Goal: Task Accomplishment & Management: Complete application form

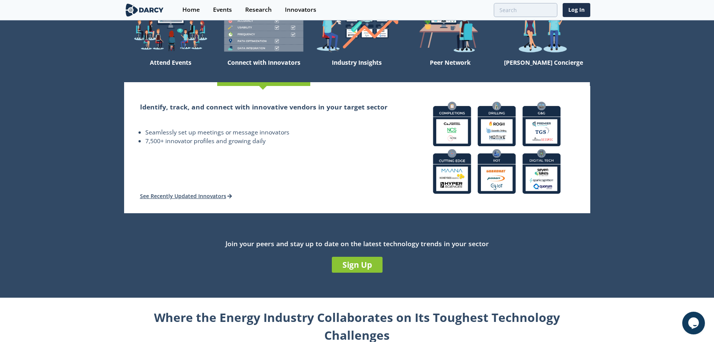
scroll to position [113, 0]
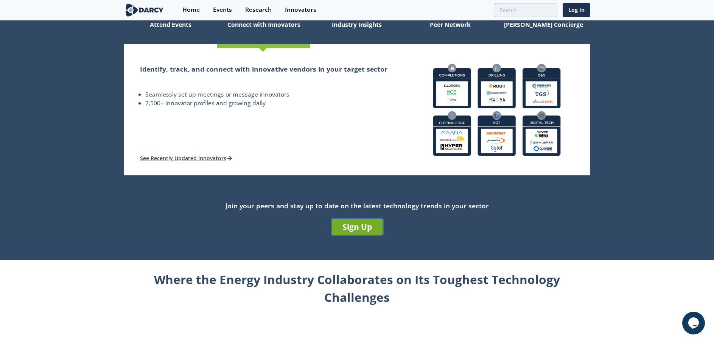
click at [361, 226] on link "Sign Up" at bounding box center [357, 227] width 51 height 16
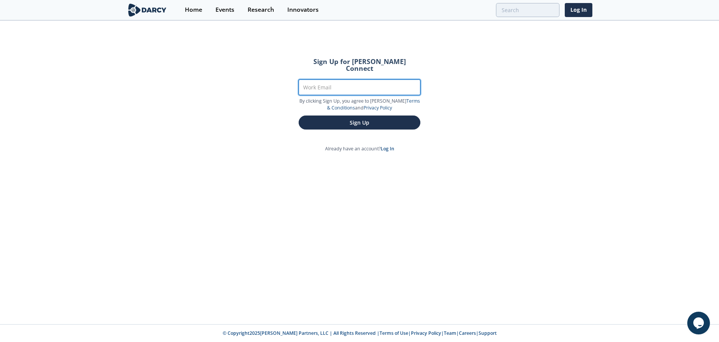
click at [311, 81] on input "Work Email" at bounding box center [360, 87] width 122 height 16
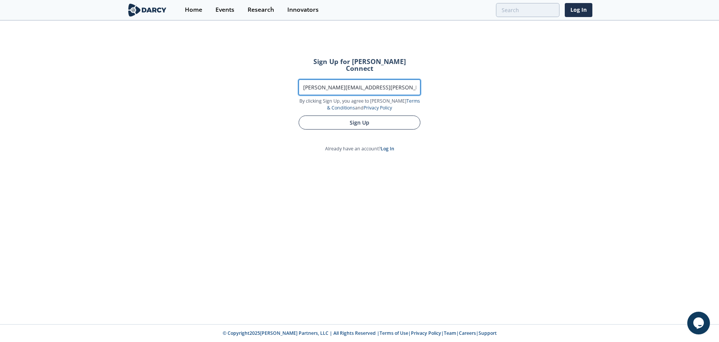
type input "[PERSON_NAME][EMAIL_ADDRESS][PERSON_NAME][DOMAIN_NAME]"
click at [351, 115] on button "Sign Up" at bounding box center [360, 122] width 122 height 14
click at [363, 117] on button "Sign Up" at bounding box center [360, 122] width 122 height 14
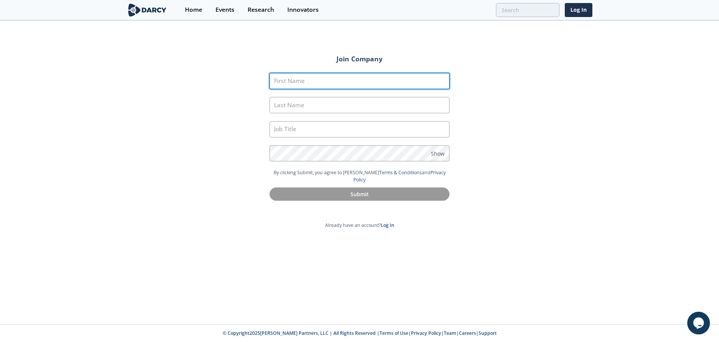
click at [305, 83] on input "First Name" at bounding box center [360, 81] width 180 height 16
type input "Mario"
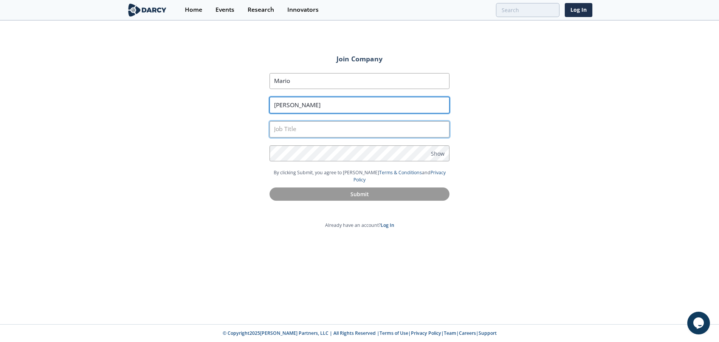
type input "[PERSON_NAME]"
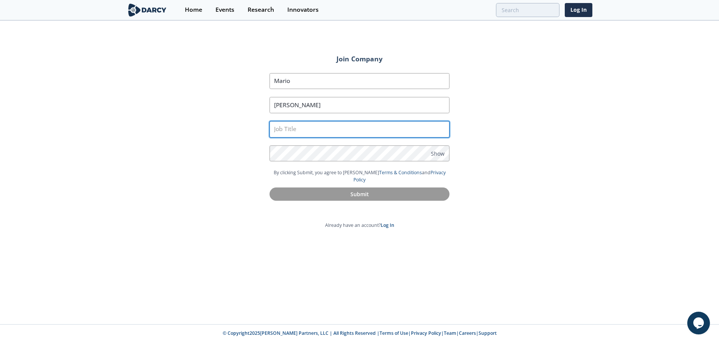
click at [299, 130] on input "text" at bounding box center [360, 129] width 180 height 16
click at [279, 131] on input "text" at bounding box center [360, 129] width 180 height 16
click at [280, 129] on input "text" at bounding box center [360, 129] width 180 height 16
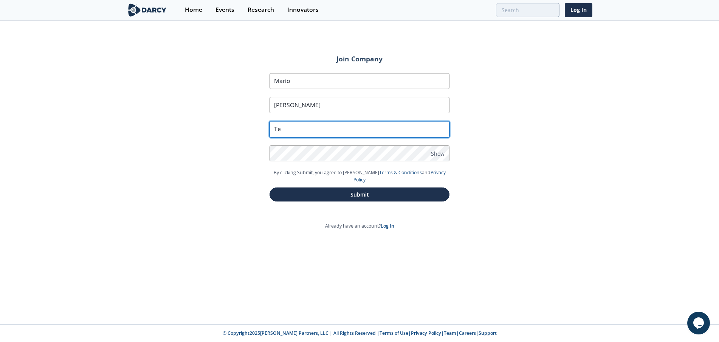
type input "T"
type input "Analist"
